Goal: Information Seeking & Learning: Check status

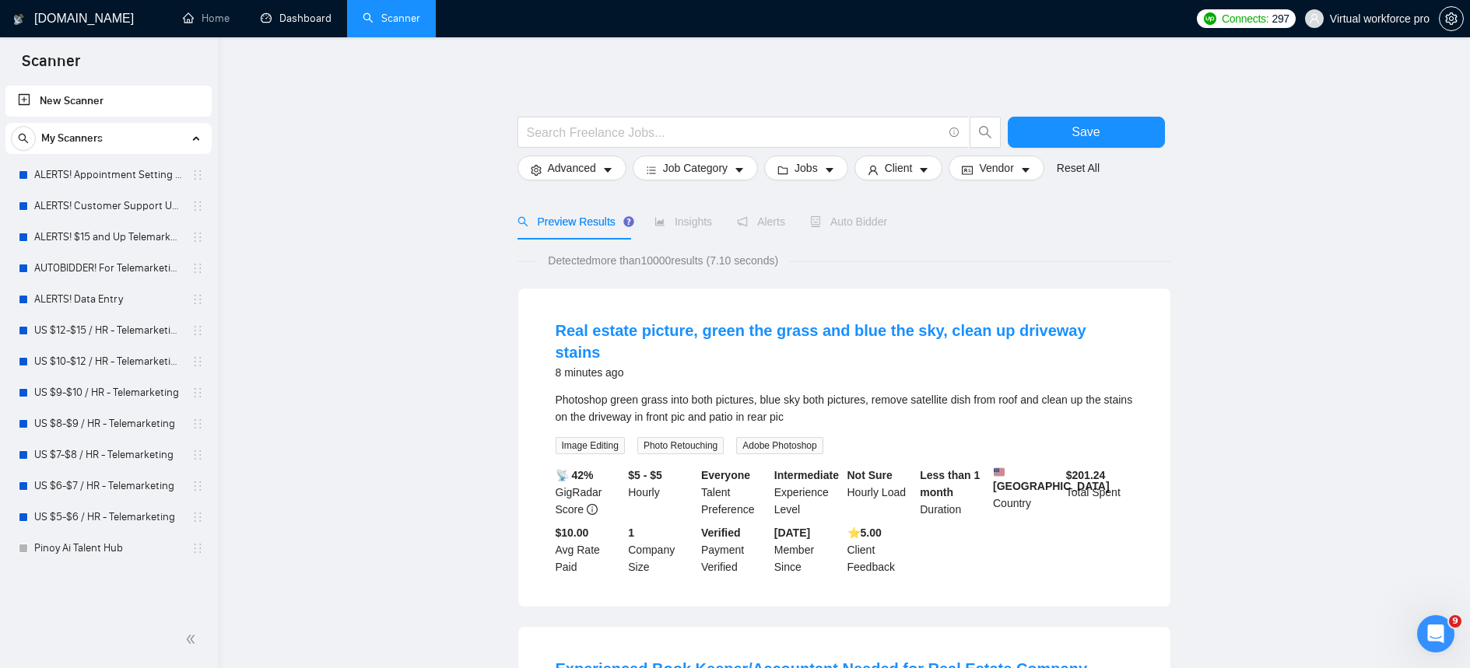
click at [304, 25] on link "Dashboard" at bounding box center [296, 18] width 71 height 13
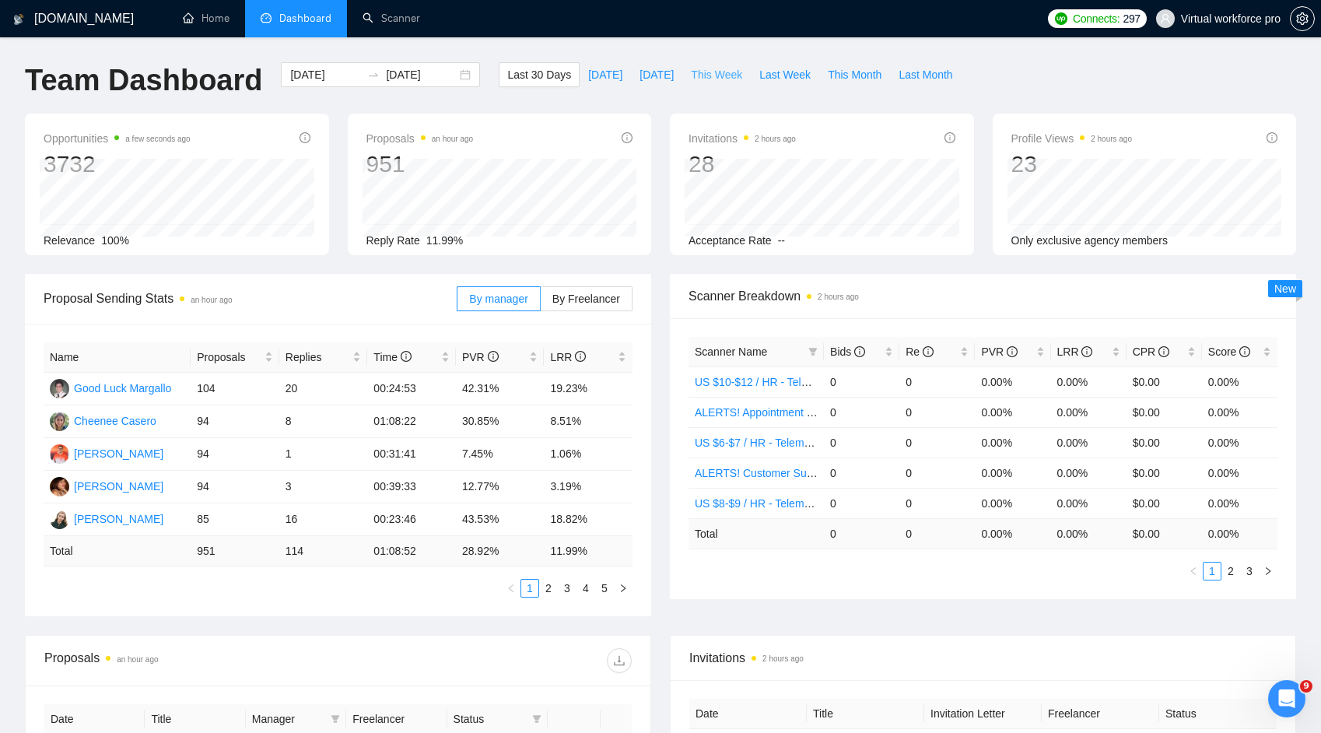
click at [697, 77] on span "This Week" at bounding box center [716, 74] width 51 height 17
type input "[DATE]"
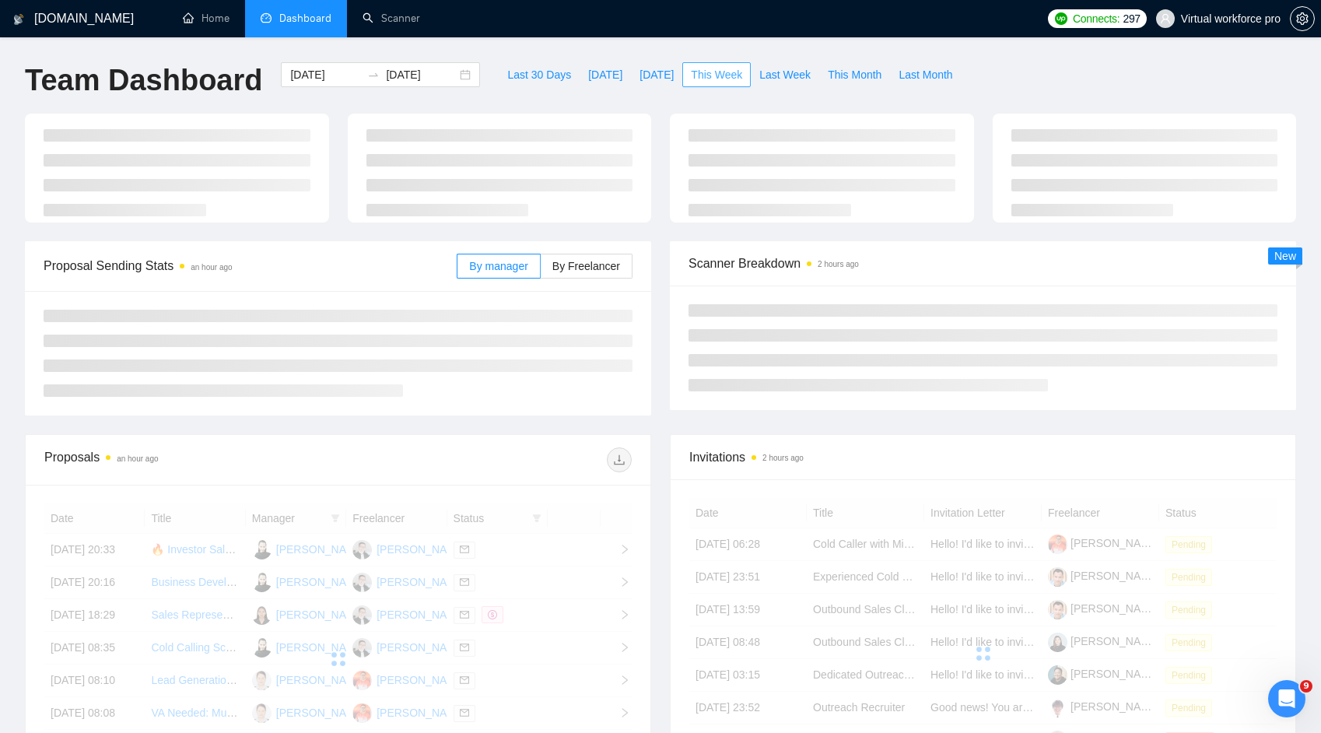
click at [713, 75] on span "This Week" at bounding box center [716, 74] width 51 height 17
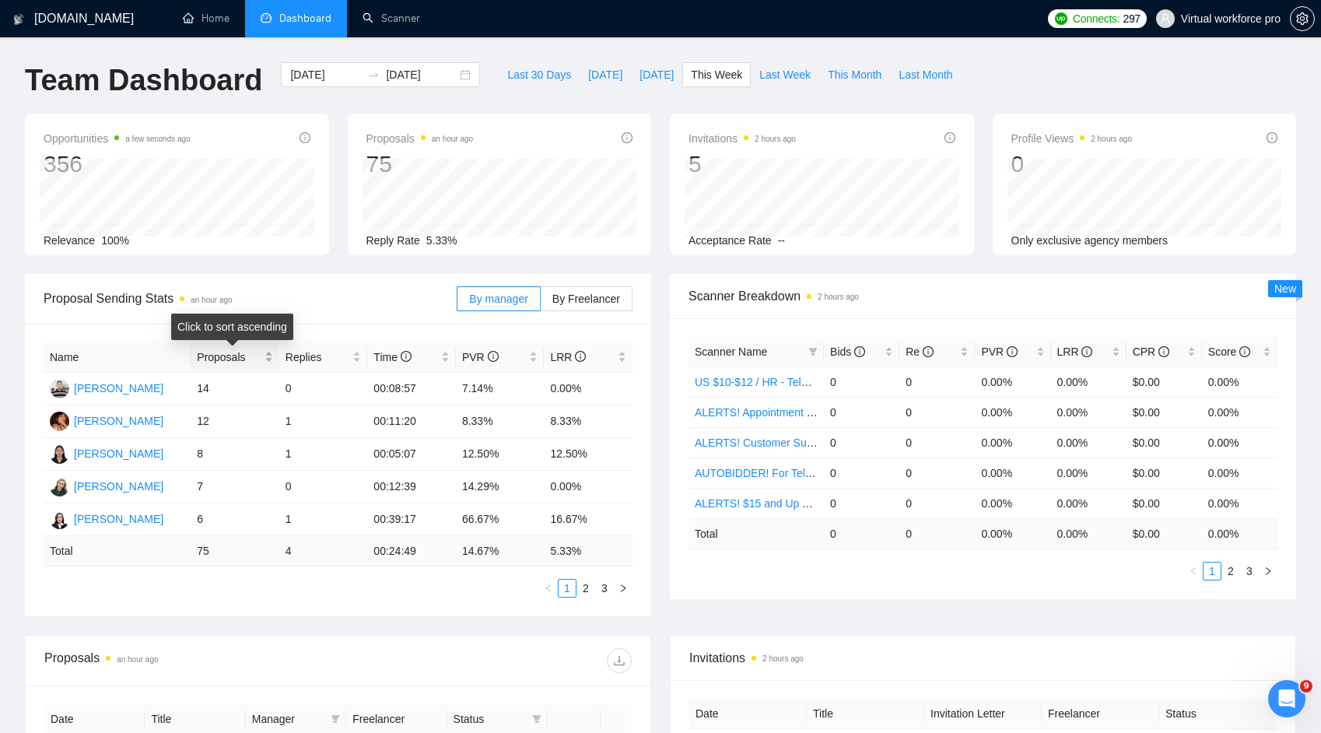
click at [255, 352] on span "Proposals" at bounding box center [229, 357] width 65 height 17
click at [856, 88] on div "Last 30 Days [DATE] [DATE] This Week Last Week This Month Last Month" at bounding box center [729, 87] width 481 height 51
click at [853, 80] on span "This Month" at bounding box center [855, 74] width 54 height 17
type input "[DATE]"
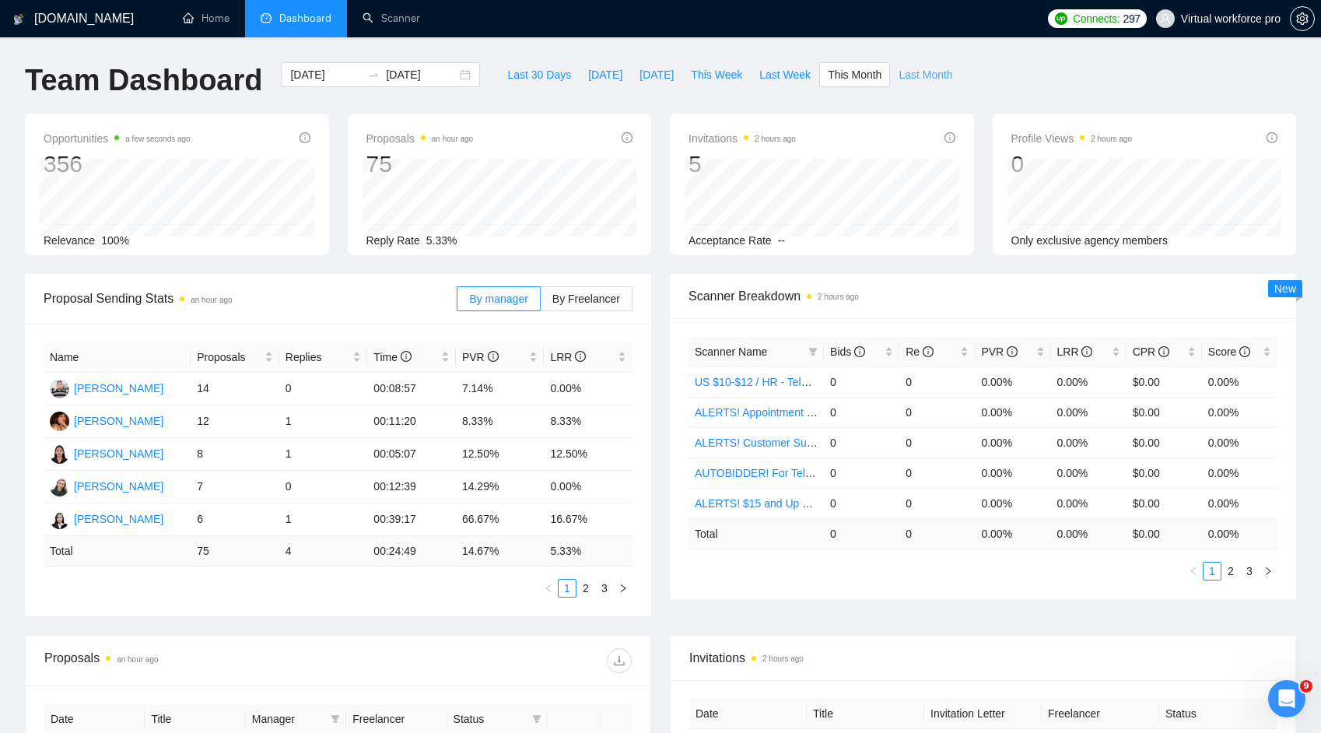
click at [915, 76] on span "Last Month" at bounding box center [926, 74] width 54 height 17
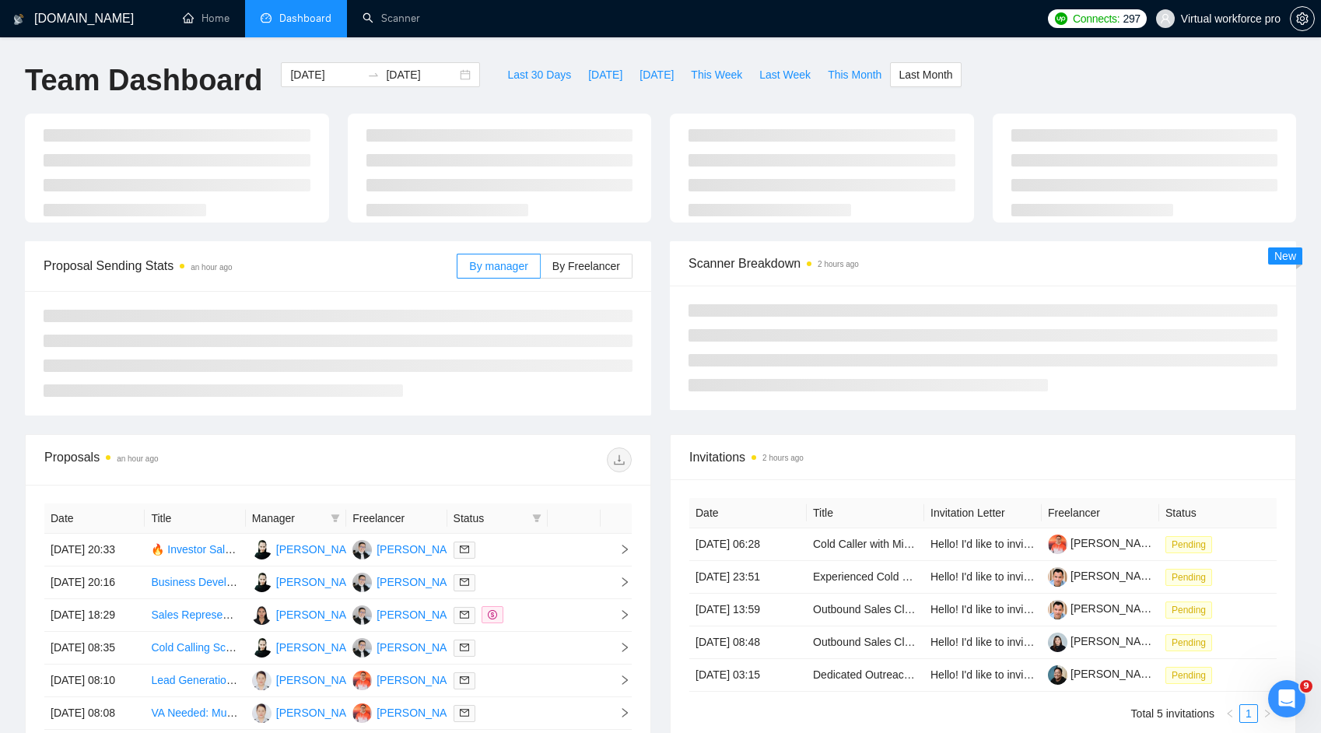
type input "[DATE]"
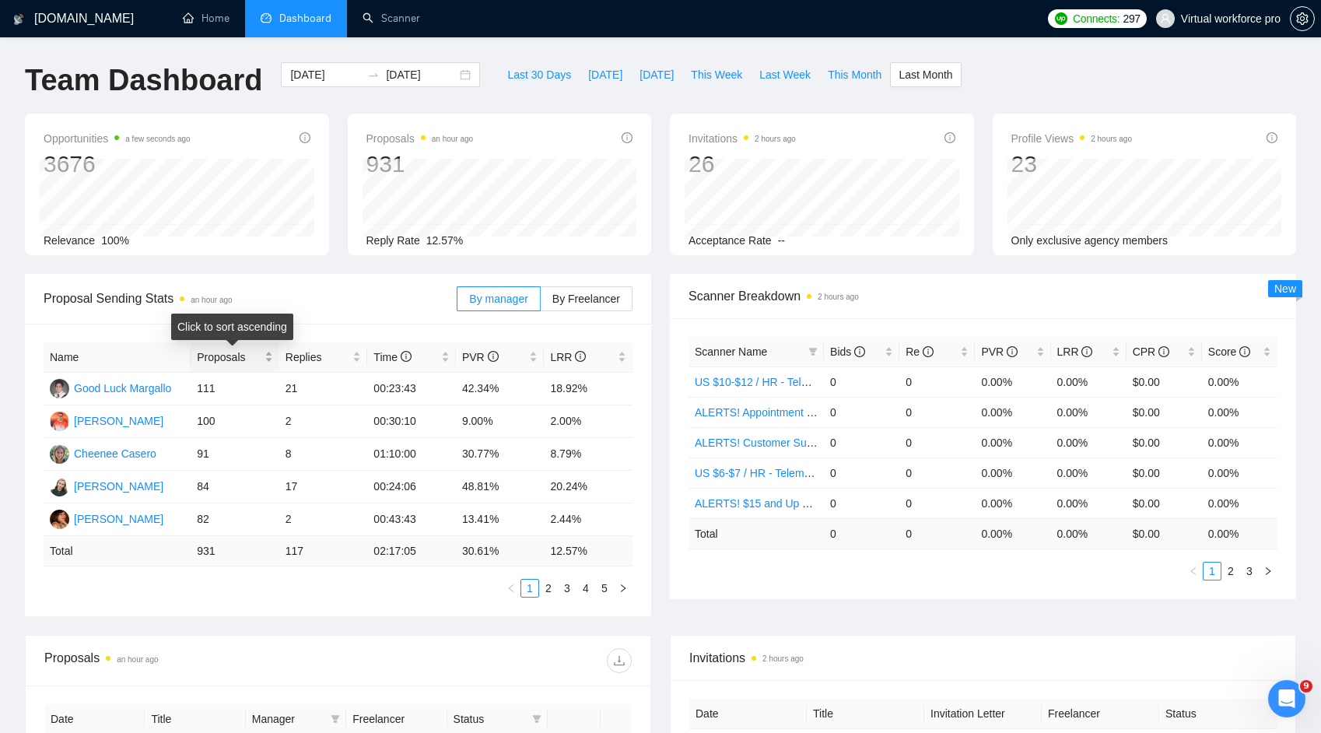
click at [229, 366] on div "Proposals" at bounding box center [235, 357] width 76 height 17
click at [552, 588] on link "2" at bounding box center [548, 588] width 17 height 17
click at [564, 590] on link "3" at bounding box center [567, 588] width 17 height 17
click at [541, 633] on div "Proposal Sending Stats an hour ago By manager By Freelancer Name Proposals Repl…" at bounding box center [661, 454] width 1290 height 361
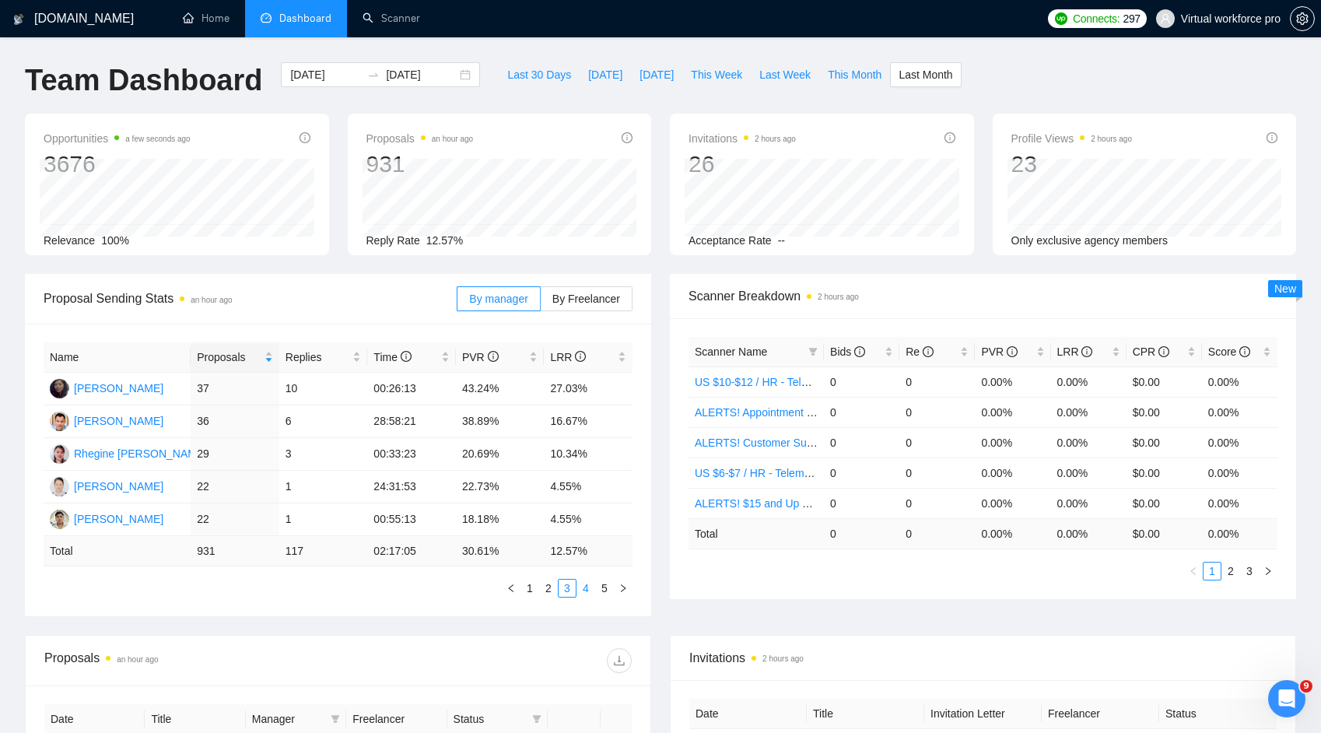
click at [584, 594] on link "4" at bounding box center [585, 588] width 17 height 17
click at [602, 594] on link "5" at bounding box center [604, 588] width 17 height 17
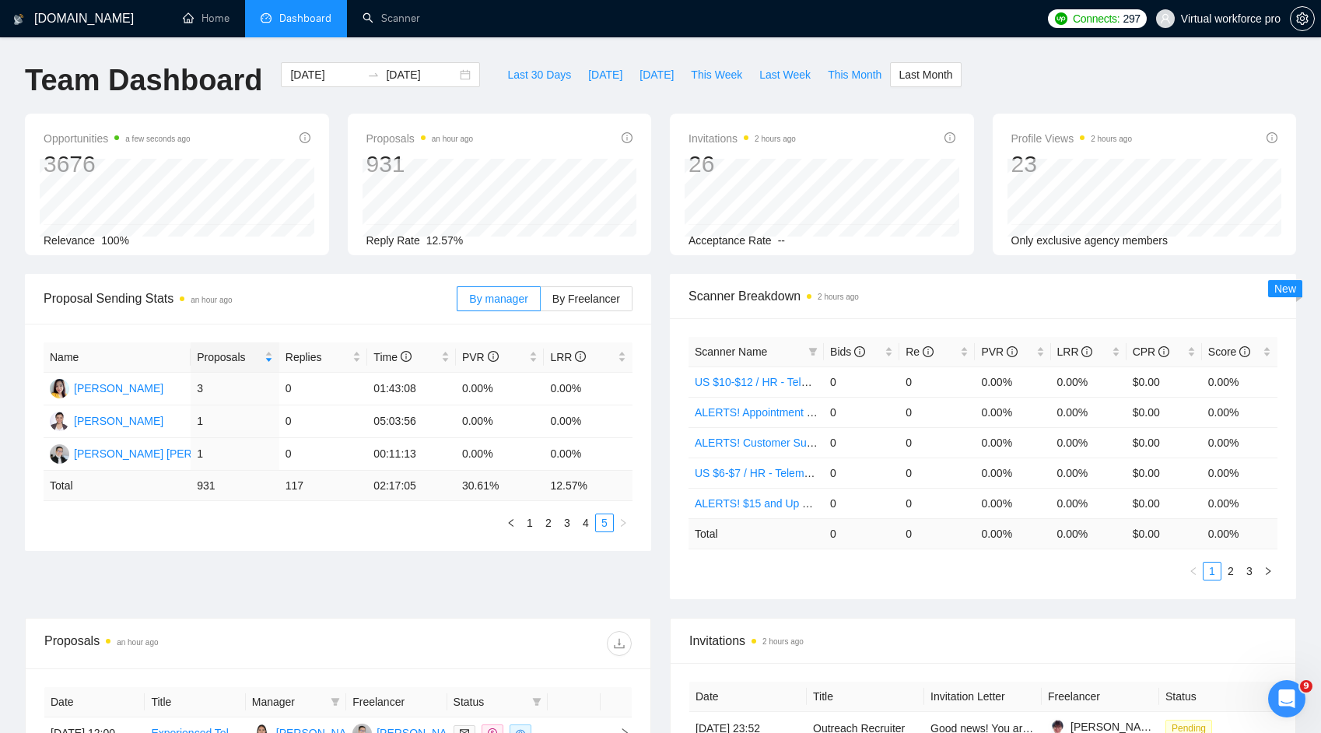
click at [854, 61] on div "[DOMAIN_NAME] Home Dashboard Scanner Connects: 297 Virtual workforce pro Team D…" at bounding box center [660, 616] width 1321 height 1233
click at [854, 91] on div "Last 30 Days [DATE] [DATE] This Week Last Week This Month Last Month" at bounding box center [729, 87] width 481 height 51
click at [854, 76] on span "This Month" at bounding box center [855, 74] width 54 height 17
type input "[DATE]"
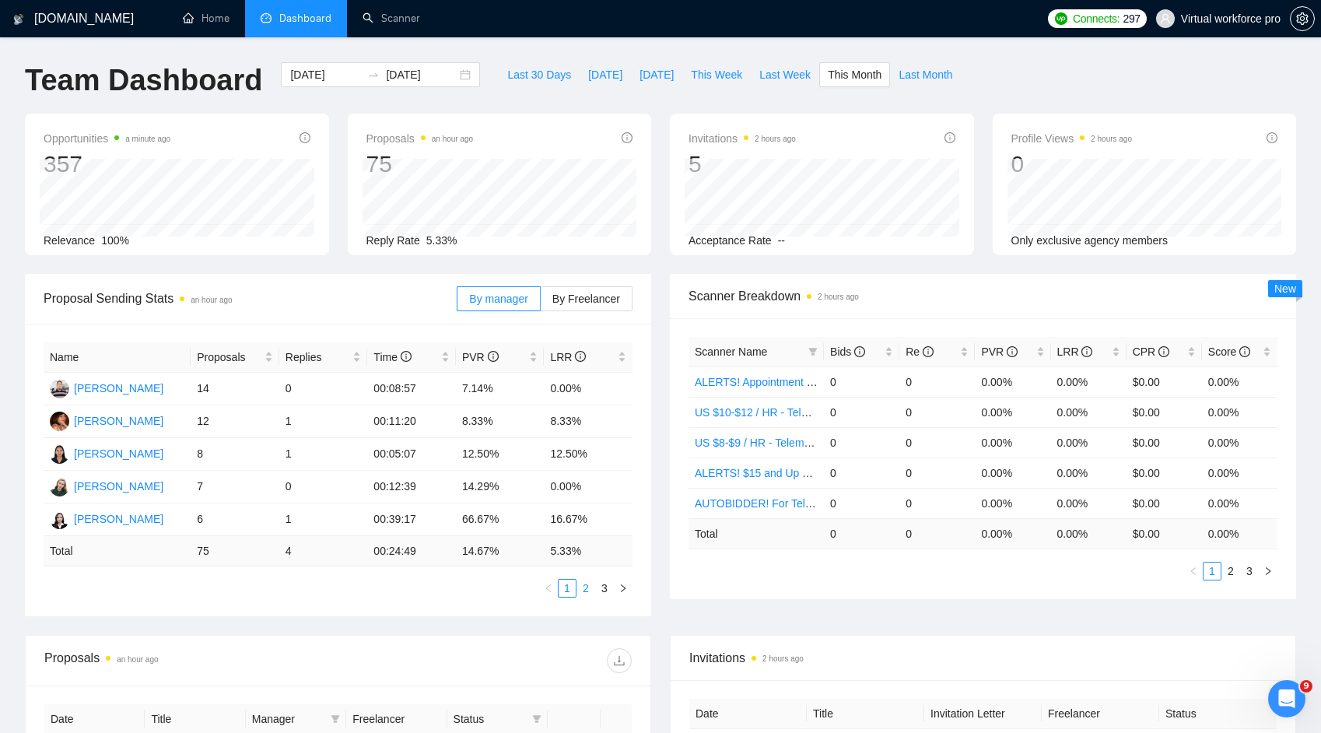
click at [590, 589] on link "2" at bounding box center [585, 588] width 17 height 17
click at [603, 590] on link "3" at bounding box center [604, 588] width 17 height 17
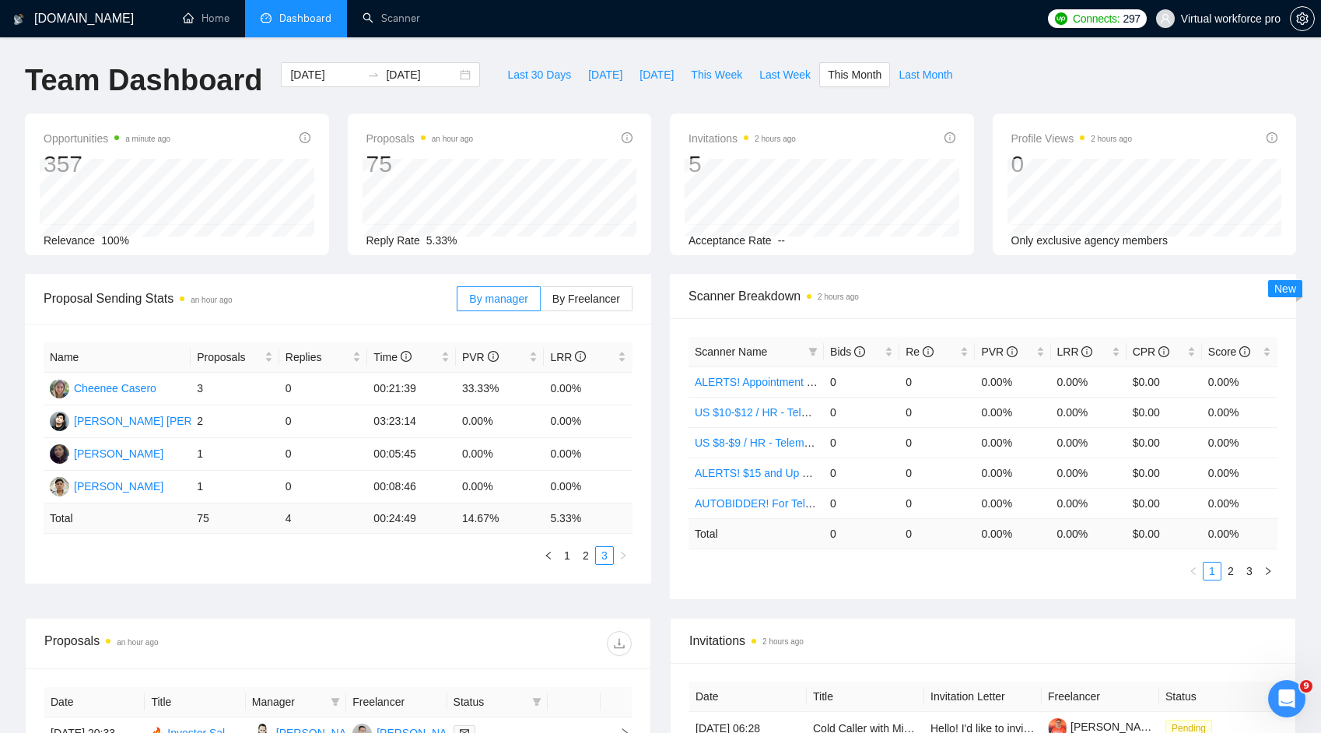
drag, startPoint x: 570, startPoint y: 553, endPoint x: 553, endPoint y: 603, distance: 52.9
click at [570, 553] on link "1" at bounding box center [567, 555] width 17 height 17
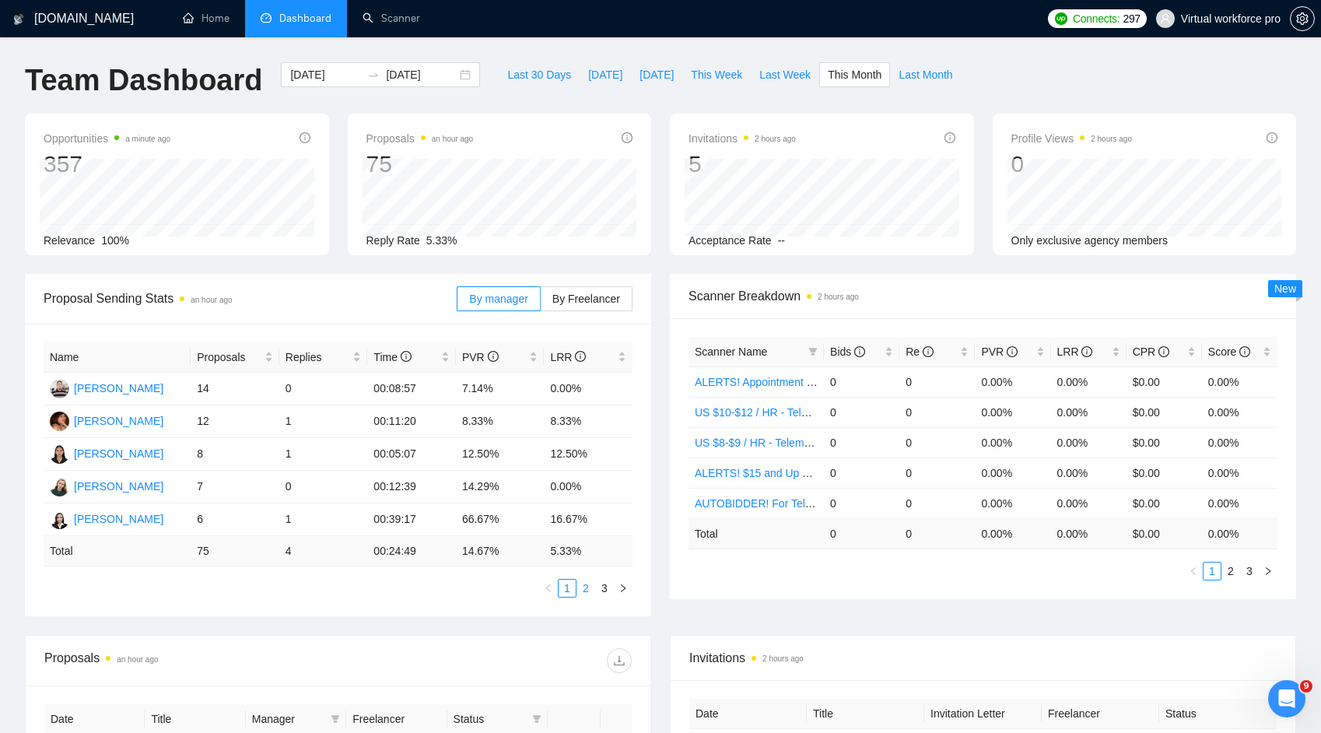
click at [589, 595] on link "2" at bounding box center [585, 588] width 17 height 17
click at [603, 595] on link "3" at bounding box center [604, 588] width 17 height 17
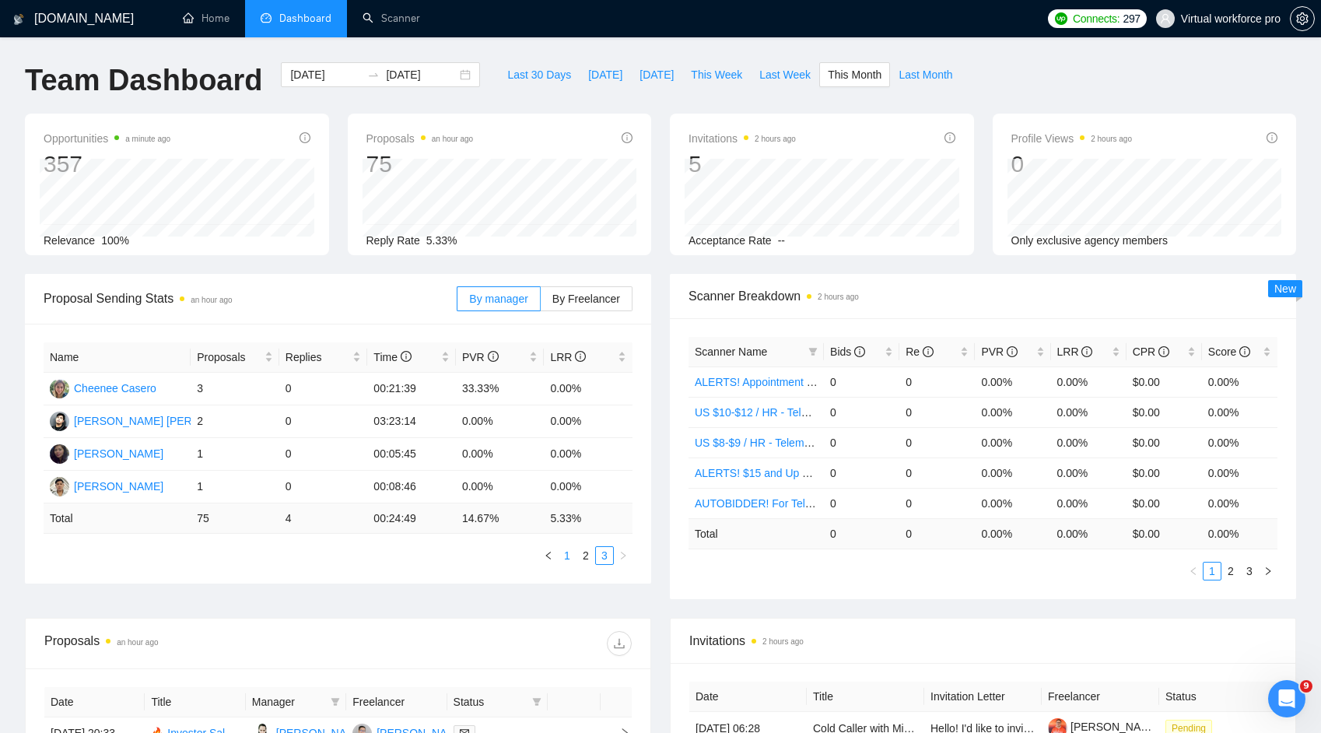
click at [563, 556] on link "1" at bounding box center [567, 555] width 17 height 17
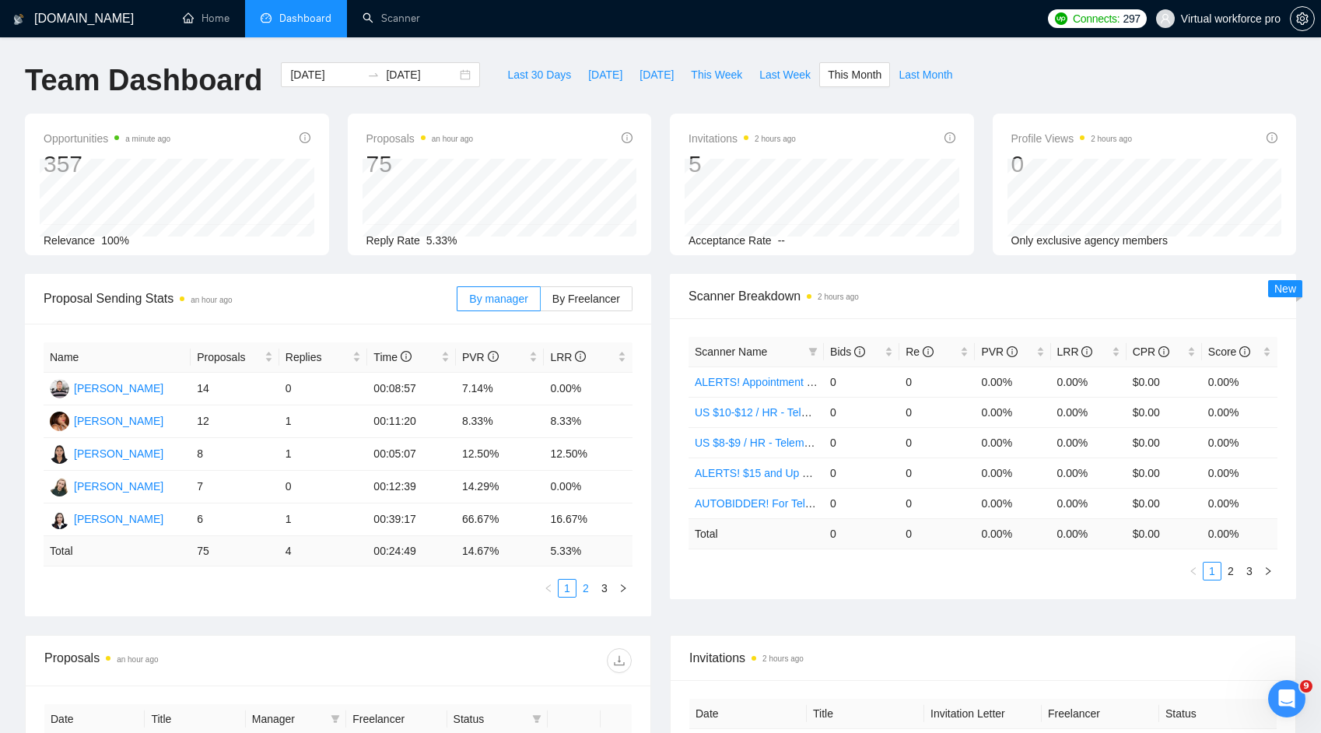
click at [581, 593] on link "2" at bounding box center [585, 588] width 17 height 17
click at [566, 591] on link "1" at bounding box center [567, 588] width 17 height 17
click at [586, 592] on link "2" at bounding box center [585, 588] width 17 height 17
click at [907, 85] on button "Last Month" at bounding box center [925, 74] width 71 height 25
type input "[DATE]"
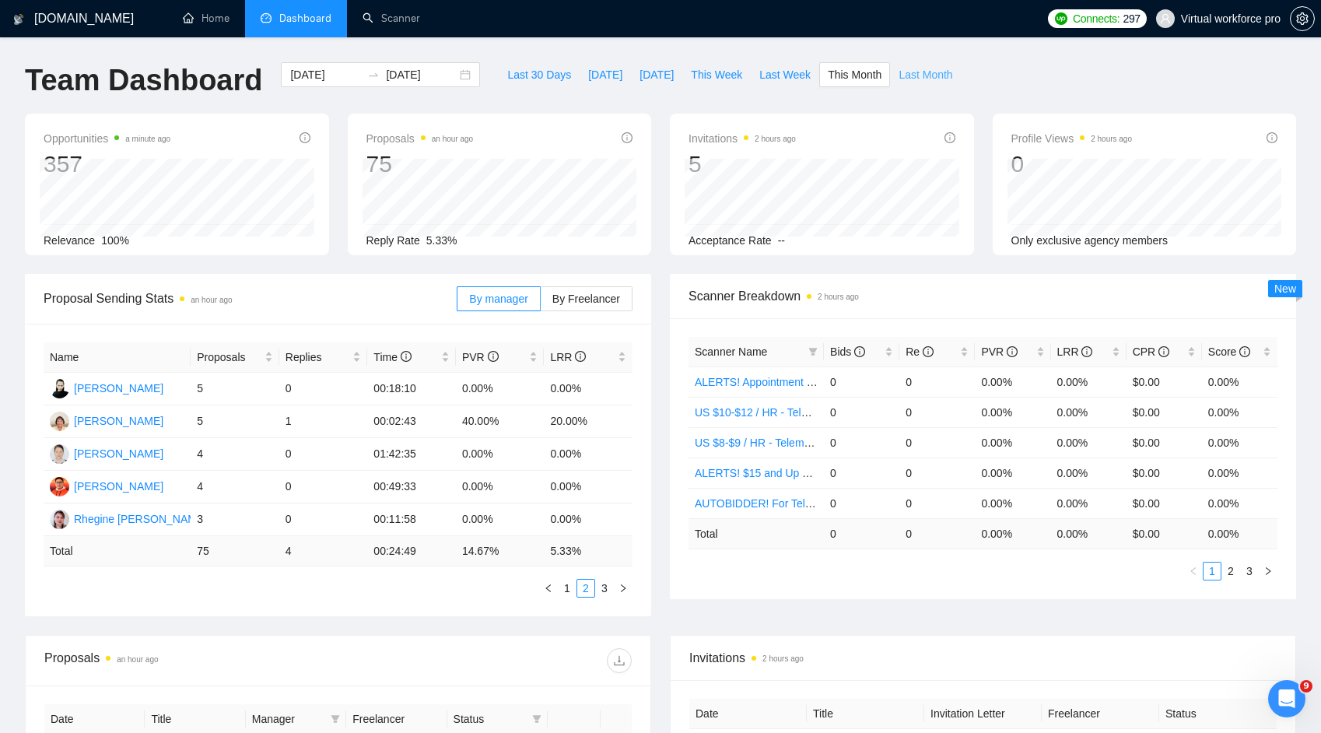
type input "[DATE]"
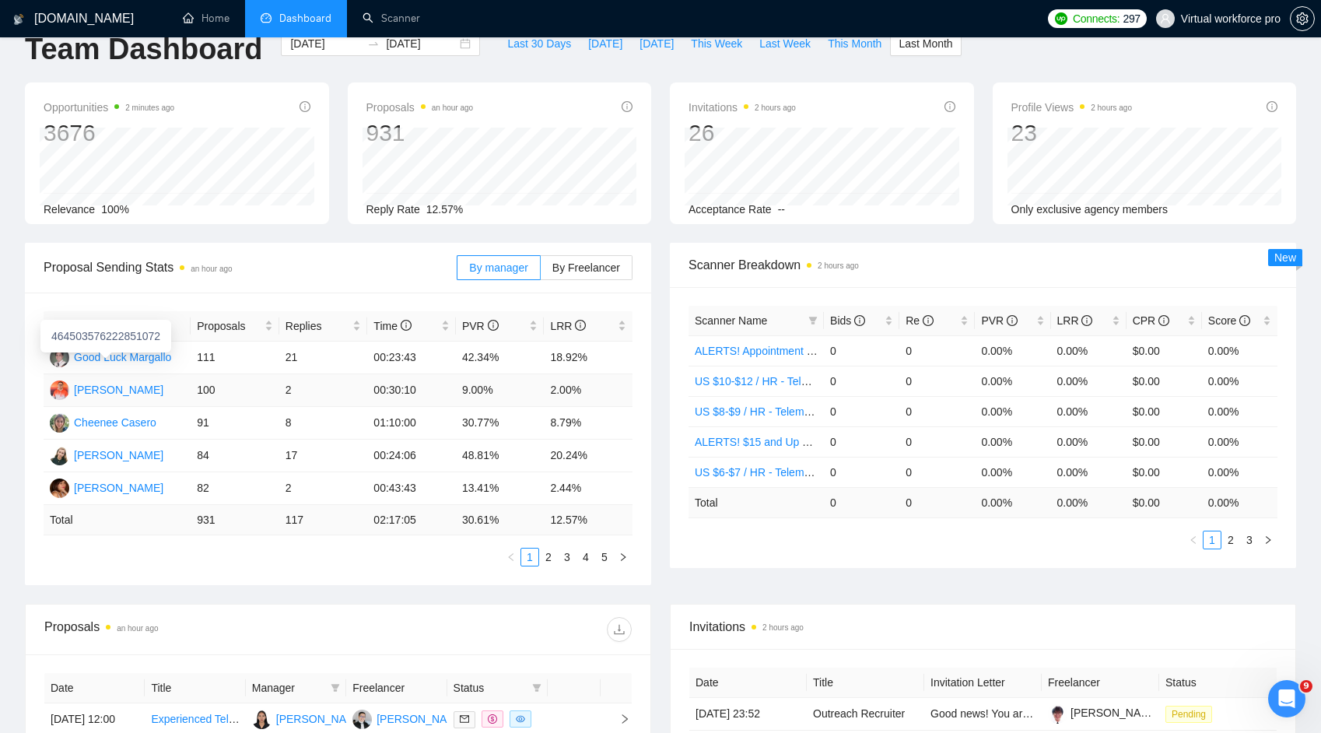
scroll to position [34, 0]
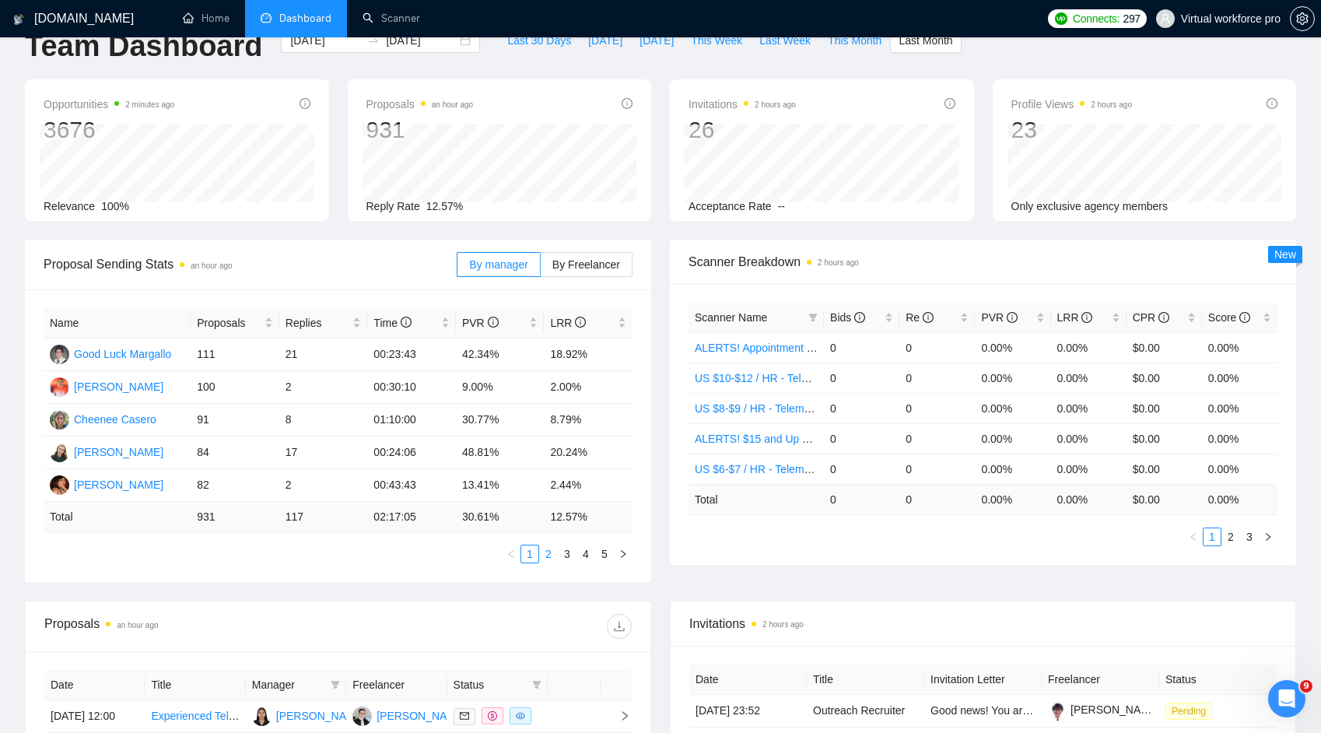
click at [543, 556] on link "2" at bounding box center [548, 554] width 17 height 17
click at [533, 556] on link "1" at bounding box center [529, 554] width 17 height 17
click at [615, 325] on div "LRR" at bounding box center [588, 322] width 76 height 17
click at [398, 589] on div "Proposal Sending Stats an hour ago By manager By Freelancer Name Proposals Repl…" at bounding box center [661, 420] width 1290 height 361
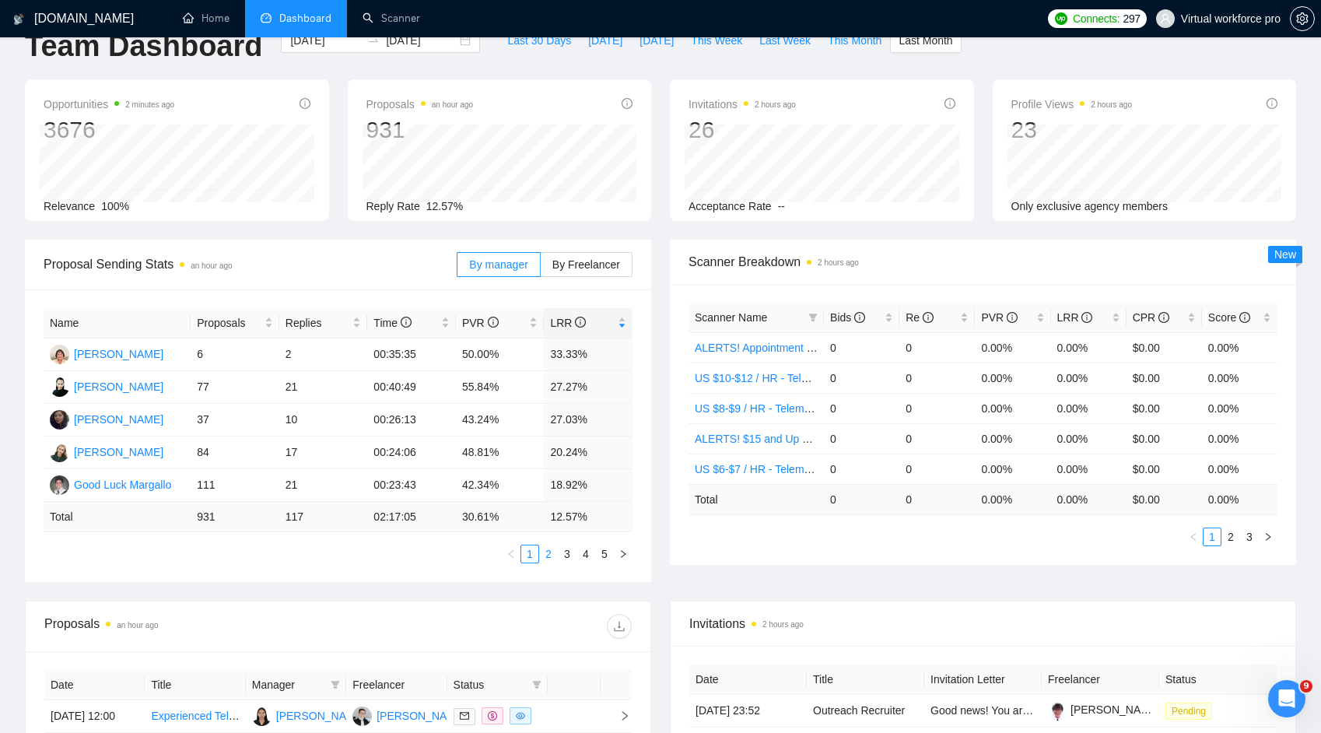
click at [553, 548] on link "2" at bounding box center [548, 554] width 17 height 17
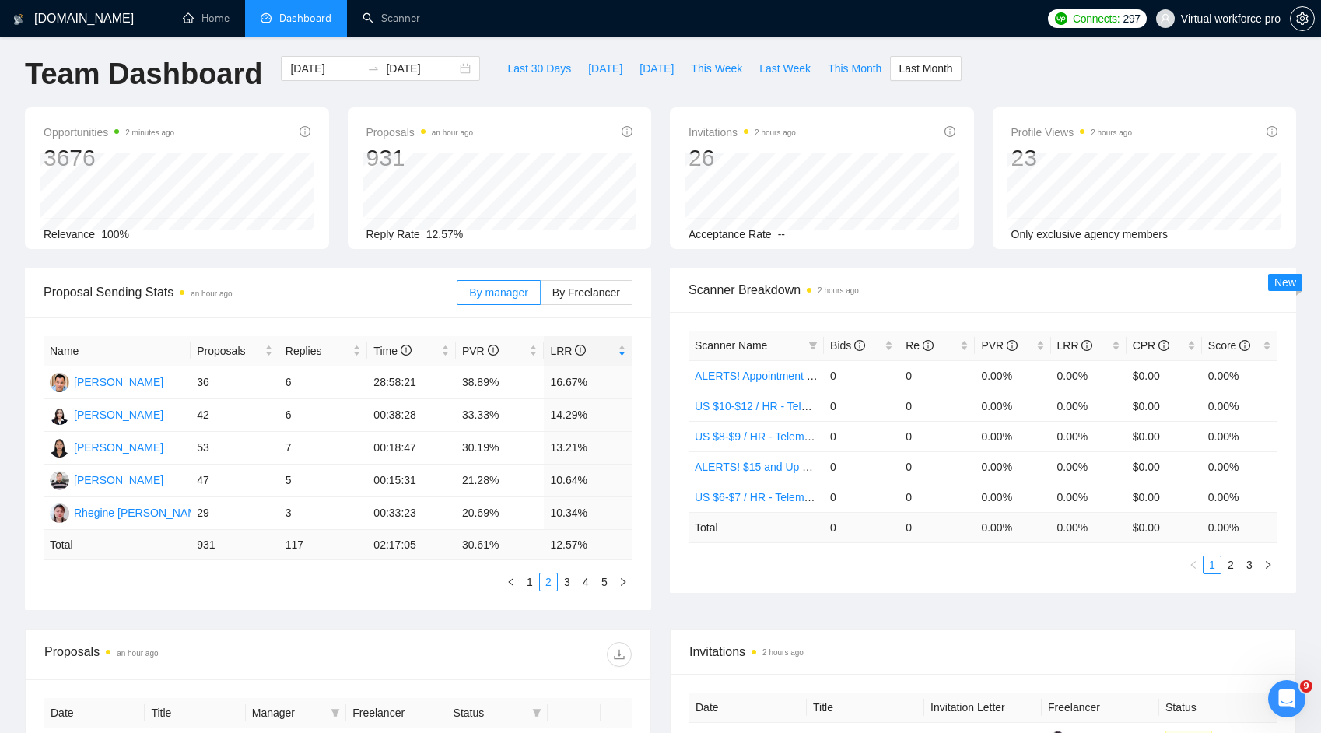
scroll to position [4, 0]
click at [533, 584] on link "1" at bounding box center [529, 584] width 17 height 17
click at [547, 588] on link "2" at bounding box center [548, 584] width 17 height 17
click at [562, 584] on link "3" at bounding box center [567, 584] width 17 height 17
click at [556, 585] on link "2" at bounding box center [548, 584] width 17 height 17
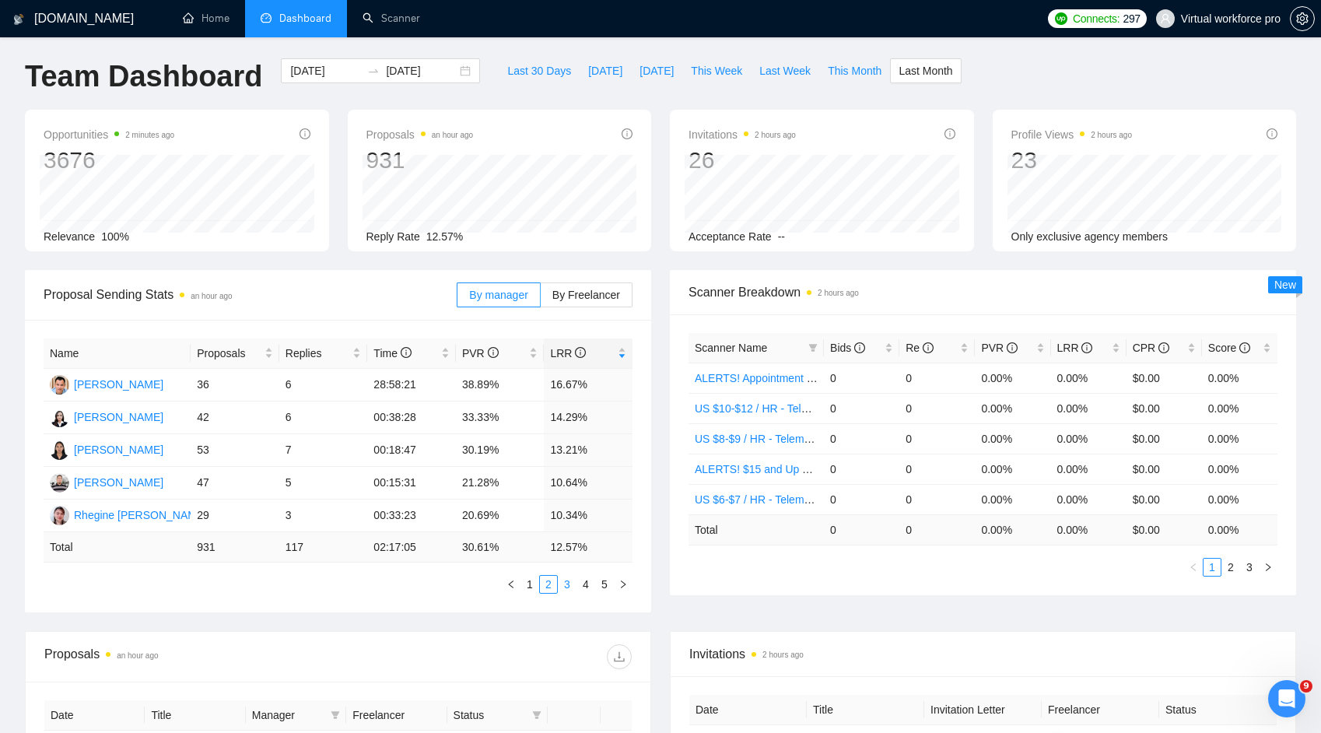
click at [574, 588] on link "3" at bounding box center [567, 584] width 17 height 17
click at [581, 589] on link "4" at bounding box center [585, 584] width 17 height 17
click at [600, 584] on link "5" at bounding box center [604, 584] width 17 height 17
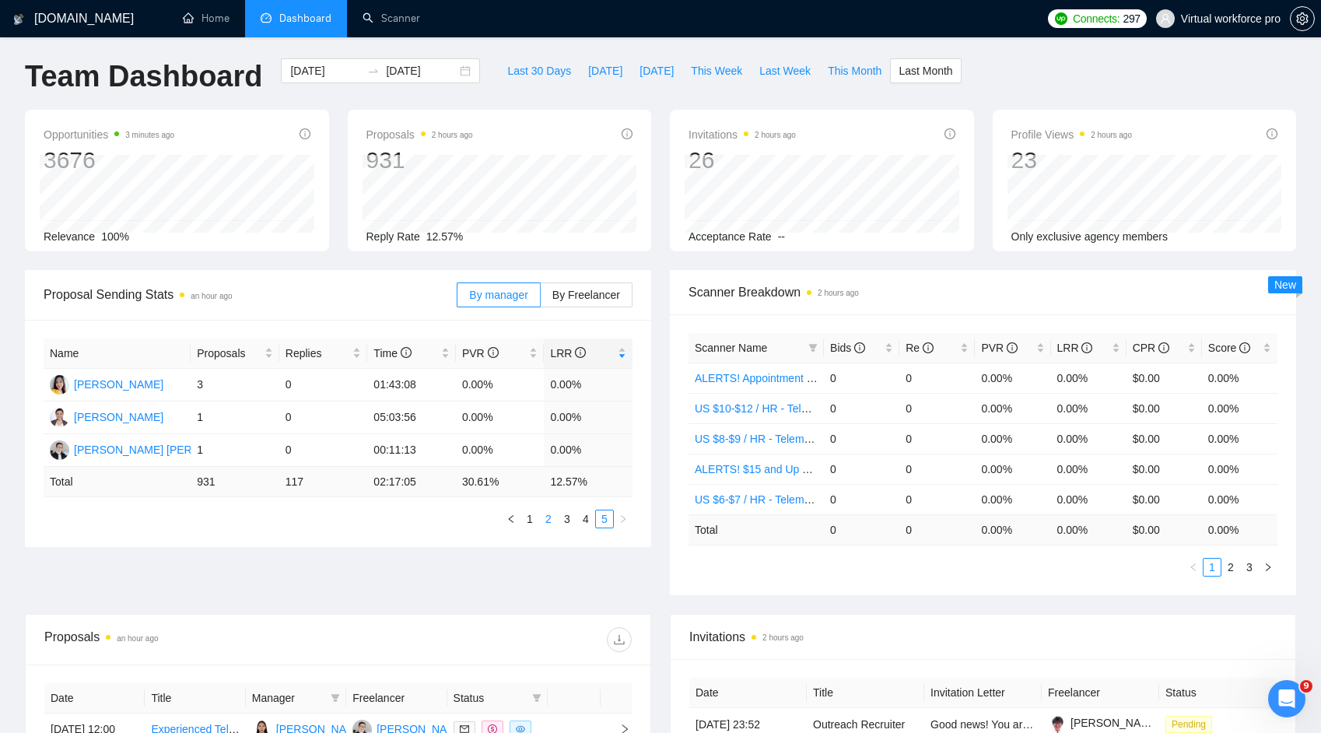
click at [540, 518] on link "2" at bounding box center [548, 519] width 17 height 17
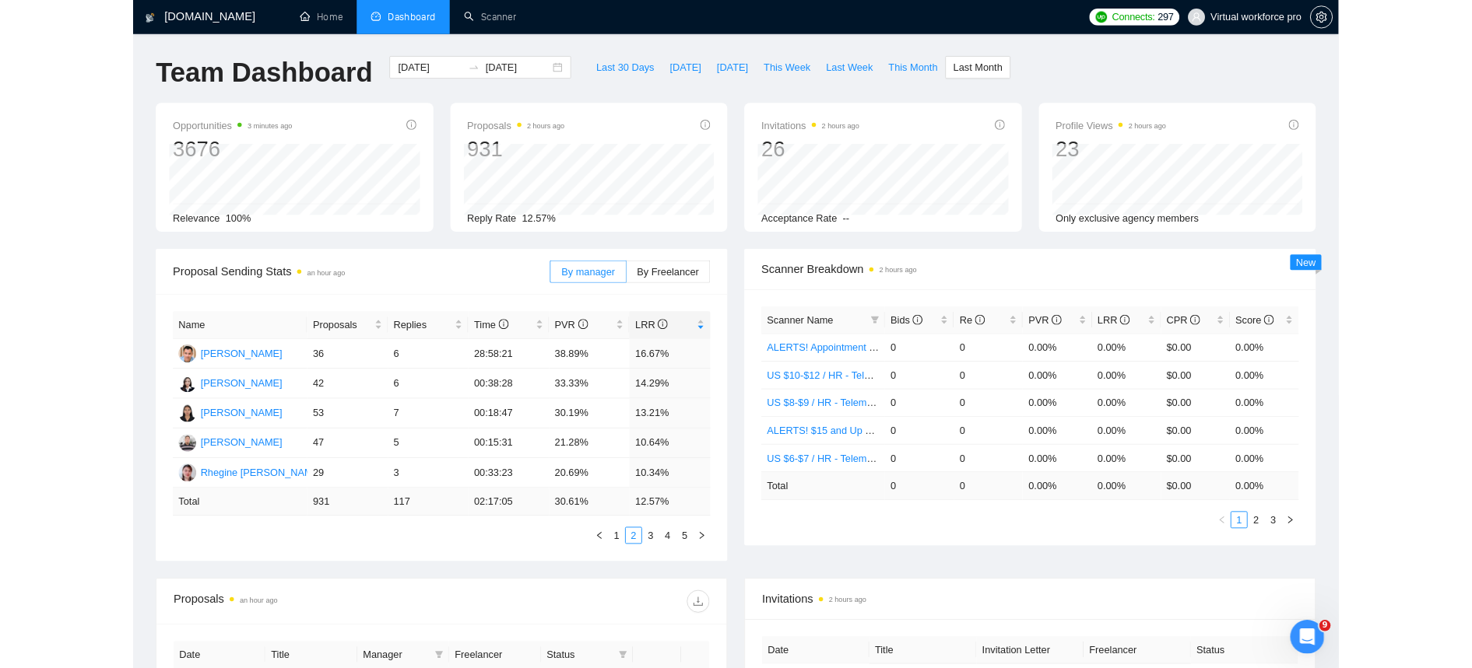
scroll to position [0, 0]
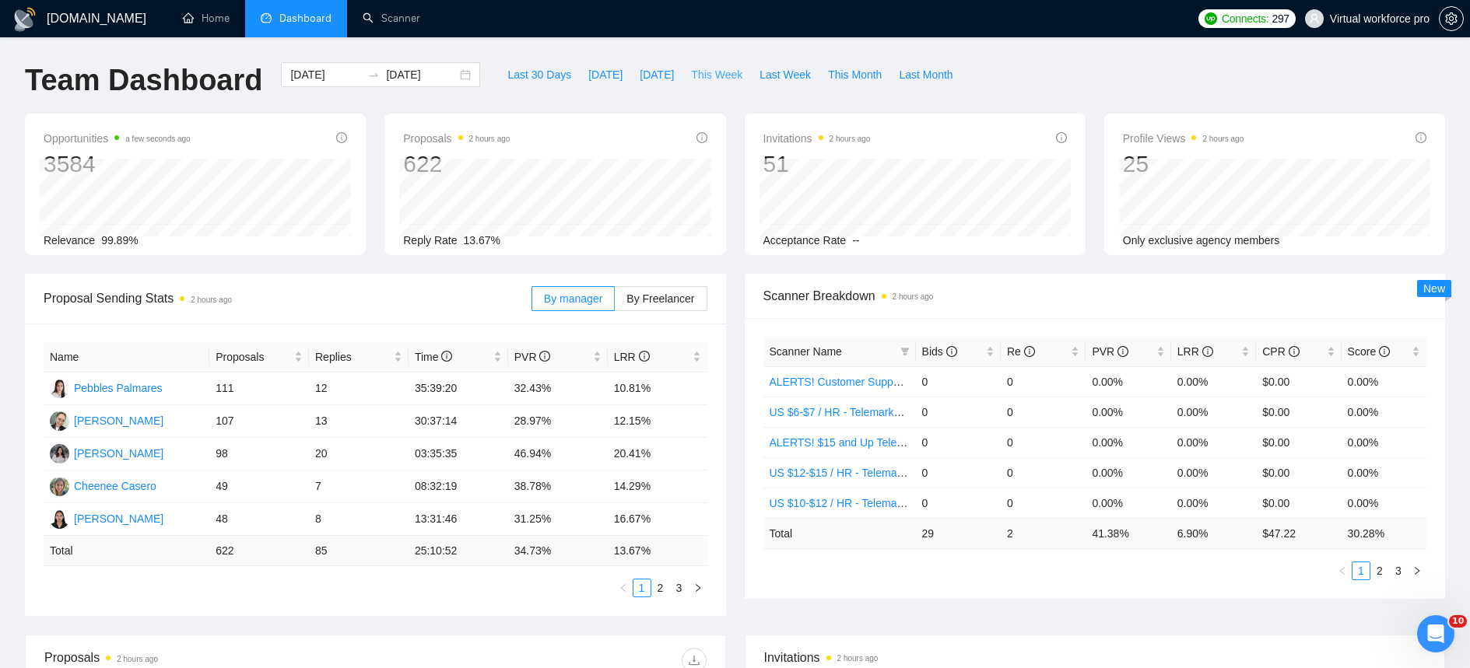
click at [746, 77] on button "This Week" at bounding box center [716, 74] width 68 height 25
type input "[DATE]"
